Goal: Task Accomplishment & Management: Manage account settings

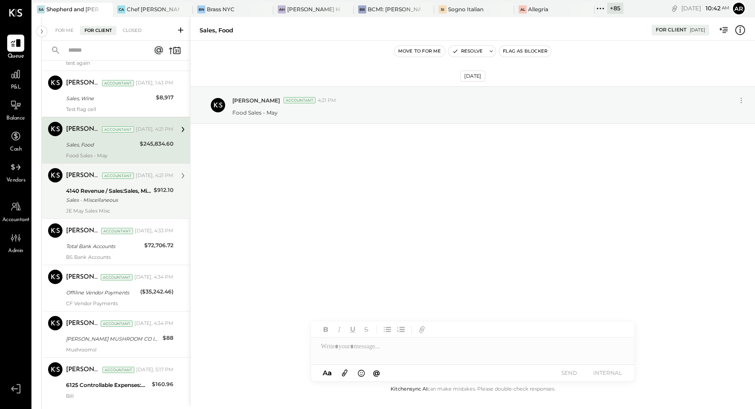
scroll to position [140, 0]
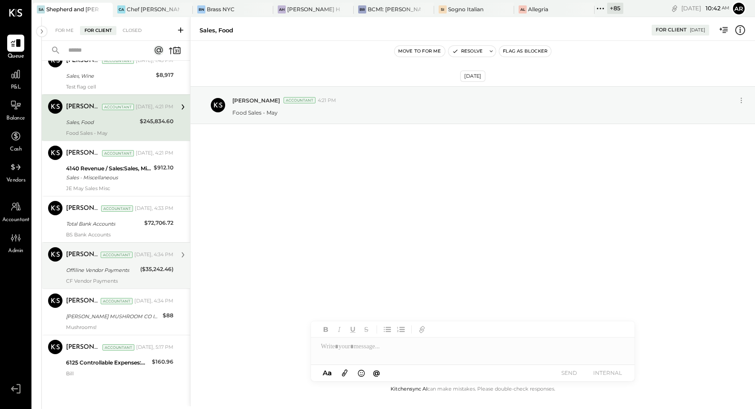
click at [126, 266] on div "Offiline Vendor Payments" at bounding box center [101, 270] width 71 height 9
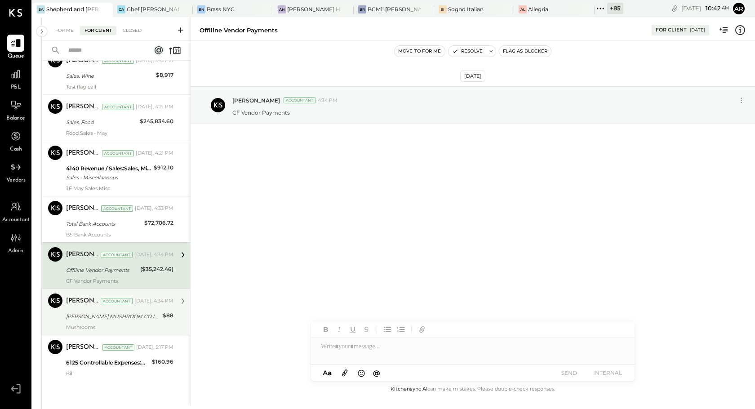
click at [124, 322] on div "[PERSON_NAME] Accountant [DATE], 4:34 PM [PERSON_NAME] MUSHROOM CO INC $88 Mush…" at bounding box center [119, 311] width 107 height 37
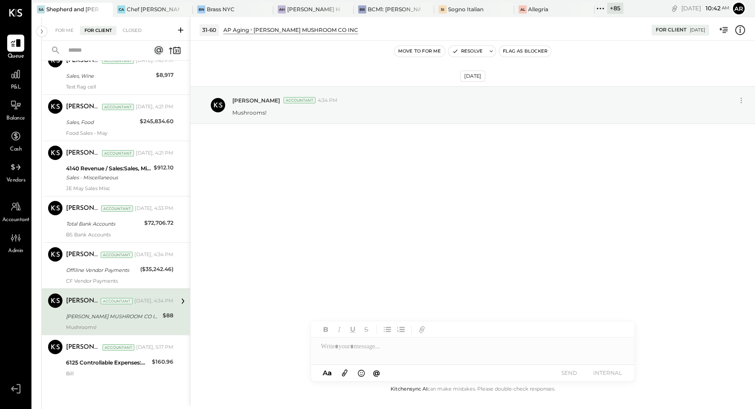
click at [419, 51] on button "Move to for me" at bounding box center [419, 51] width 50 height 11
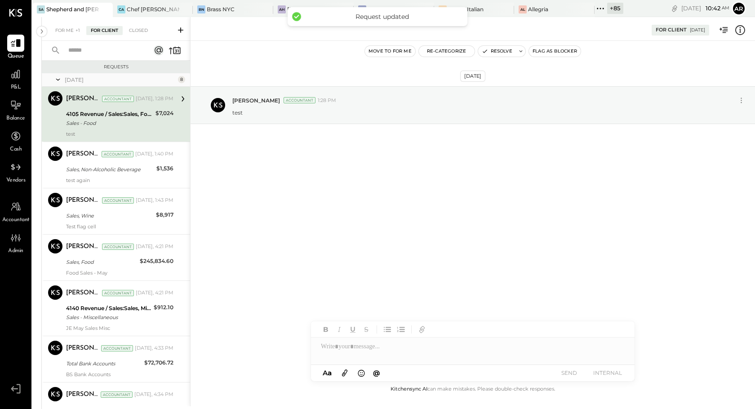
click at [66, 25] on div "For Me +1 For Client Closed" at bounding box center [116, 29] width 148 height 24
click at [65, 34] on div "For Me +1" at bounding box center [68, 30] width 34 height 9
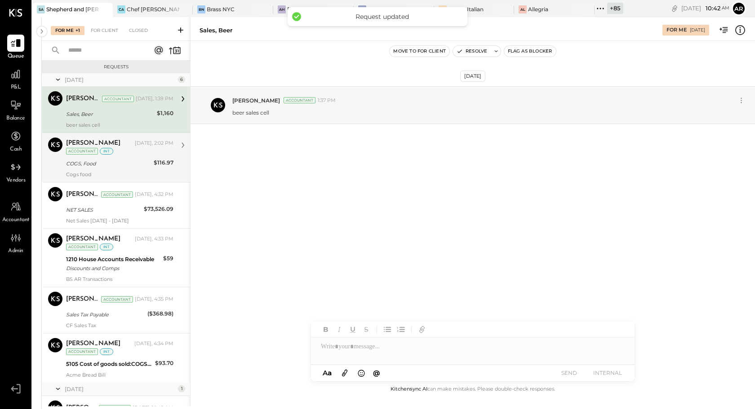
scroll to position [61, 0]
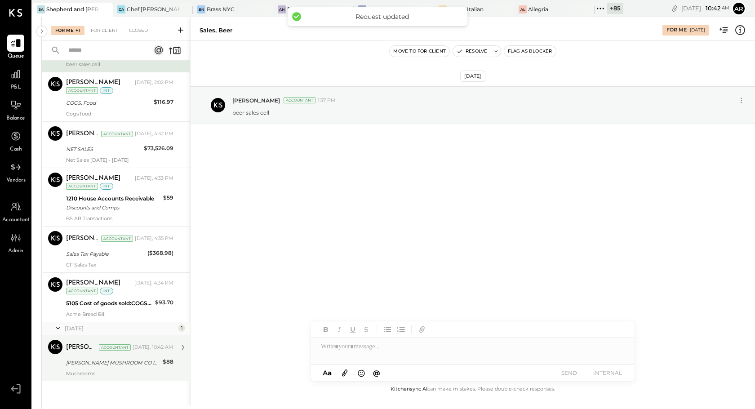
click at [90, 360] on div "[PERSON_NAME] MUSHROOM CO INC" at bounding box center [113, 362] width 94 height 9
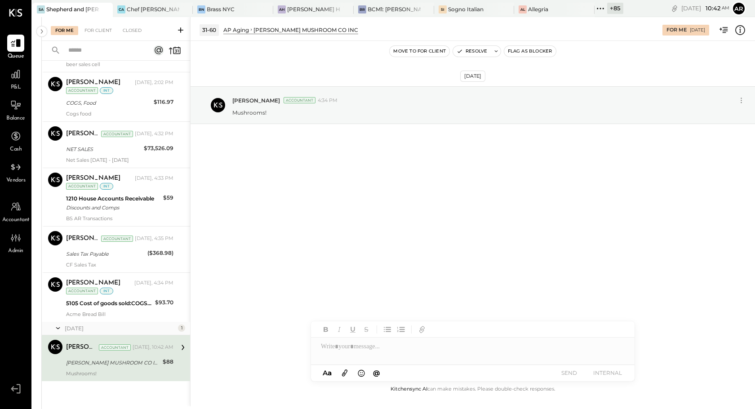
click at [407, 51] on button "Move to for client" at bounding box center [420, 51] width 60 height 11
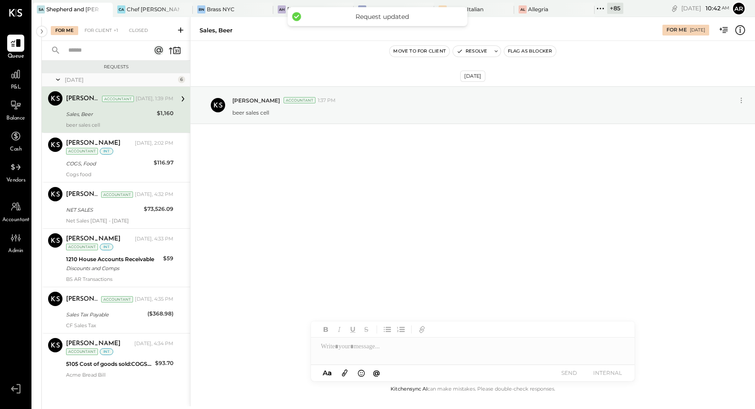
click at [102, 35] on div "For Me For Client +1 Closed" at bounding box center [116, 29] width 148 height 24
click at [102, 26] on div "For Client +1" at bounding box center [101, 30] width 43 height 9
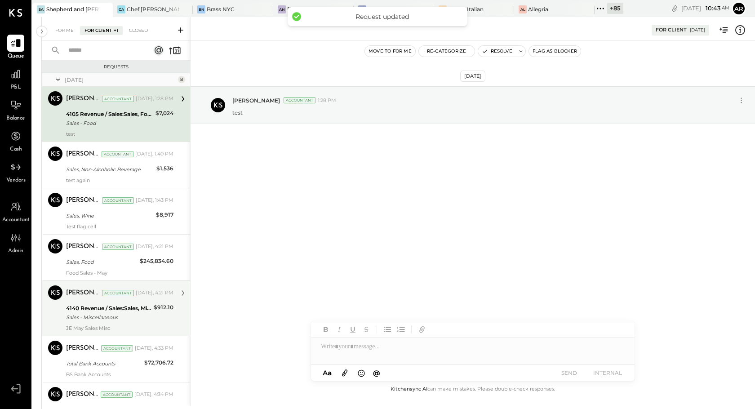
scroll to position [153, 0]
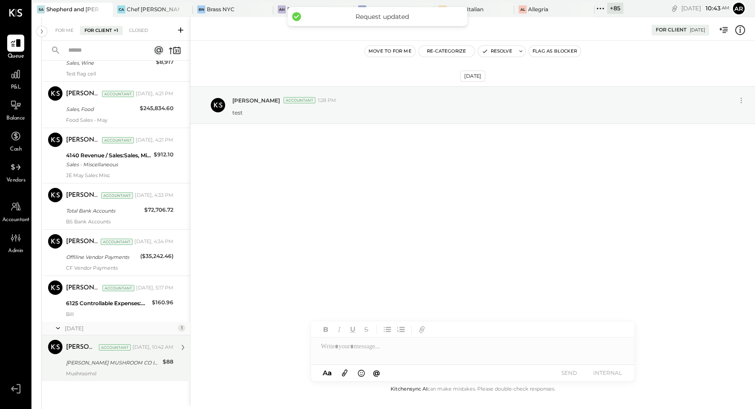
click at [114, 364] on div "[PERSON_NAME] MUSHROOM CO INC" at bounding box center [113, 362] width 94 height 9
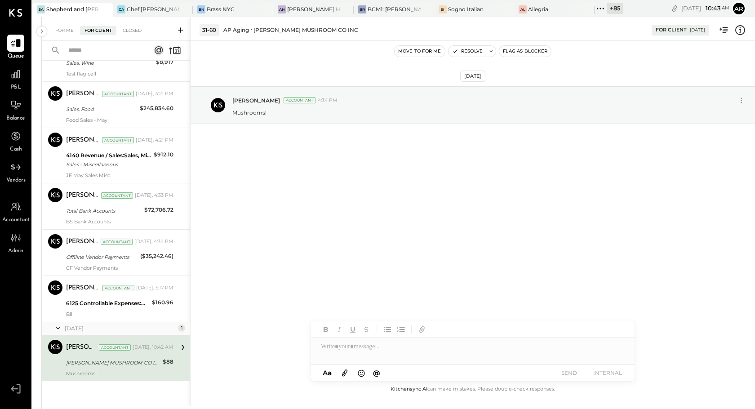
click at [391, 344] on div at bounding box center [472, 346] width 323 height 18
click at [435, 371] on button "INTERNAL" at bounding box center [607, 373] width 36 height 12
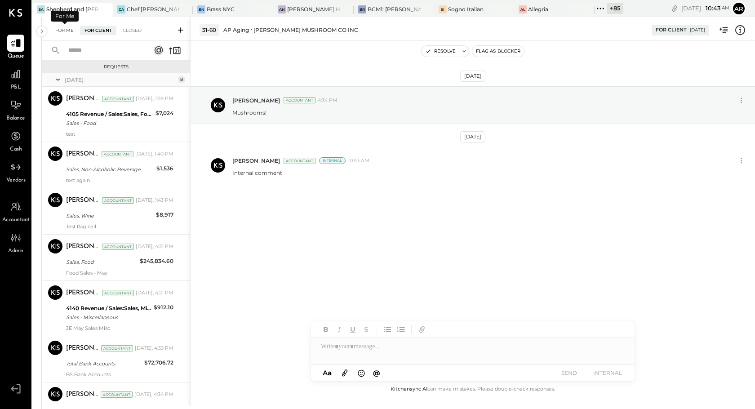
click at [66, 31] on div "For Me" at bounding box center [64, 30] width 27 height 9
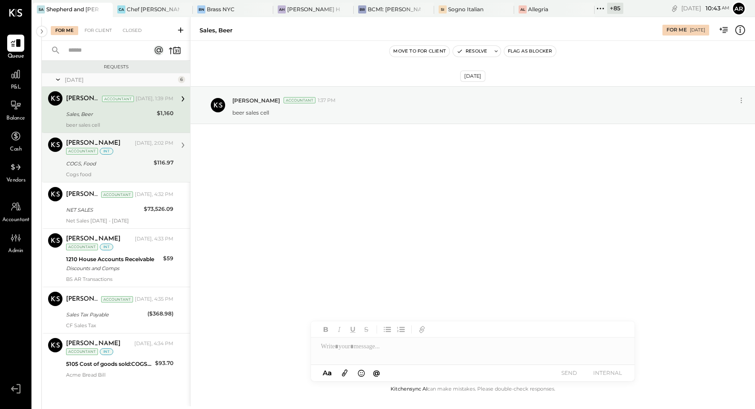
click at [113, 164] on div "COGS, Food" at bounding box center [108, 163] width 85 height 9
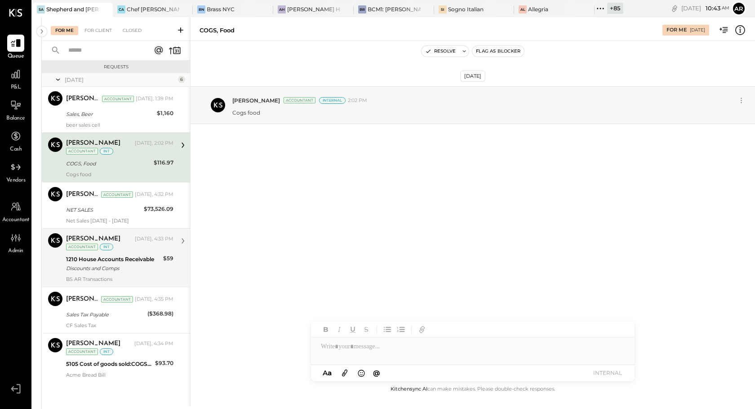
click at [120, 255] on div "1210 House Accounts Receivable" at bounding box center [113, 259] width 94 height 9
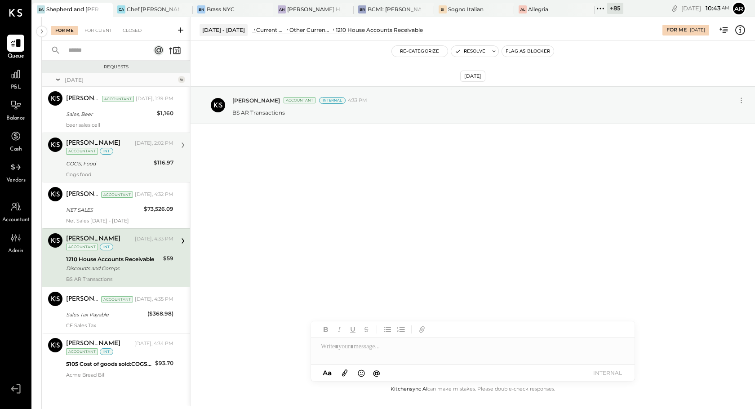
click at [106, 152] on div "int" at bounding box center [106, 151] width 13 height 7
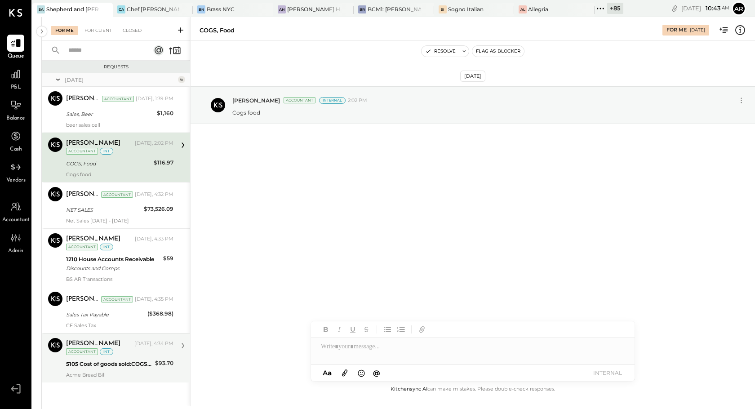
click at [115, 354] on div "[PERSON_NAME] [DATE], 4:34 PM Accountant int" at bounding box center [119, 347] width 107 height 18
